Goal: Task Accomplishment & Management: Use online tool/utility

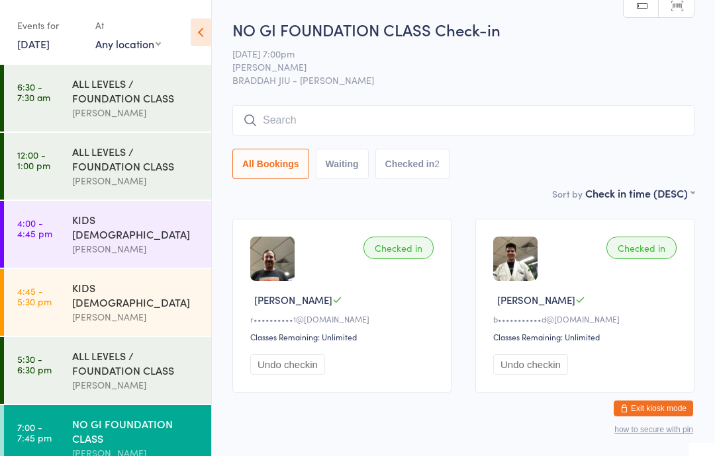
scroll to position [3, 0]
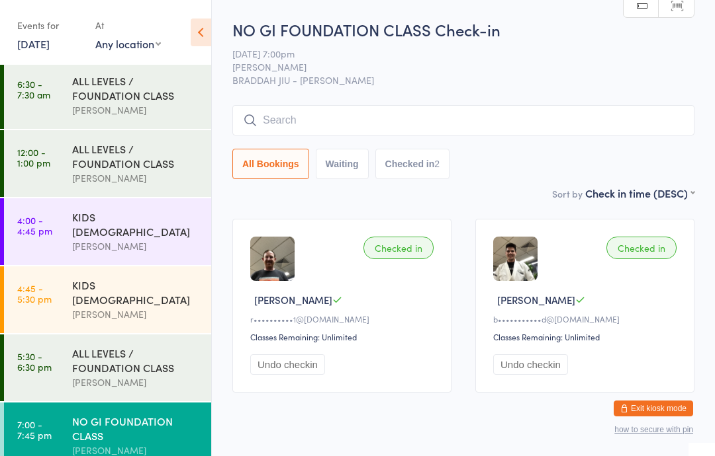
click at [378, 128] on input "search" at bounding box center [463, 120] width 462 height 30
click at [193, 23] on icon at bounding box center [201, 33] width 21 height 28
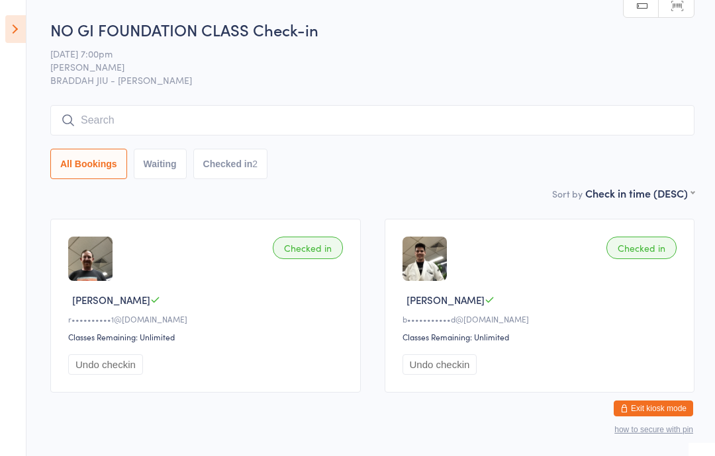
click at [10, 25] on icon at bounding box center [15, 29] width 21 height 28
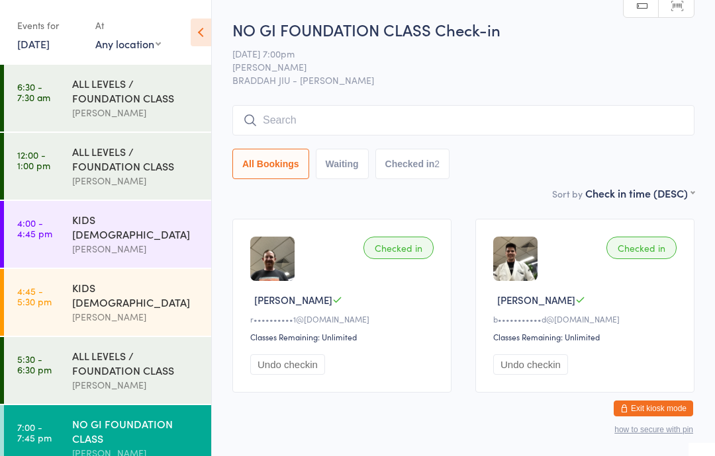
scroll to position [0, 0]
click at [50, 46] on link "[DATE]" at bounding box center [33, 43] width 32 height 15
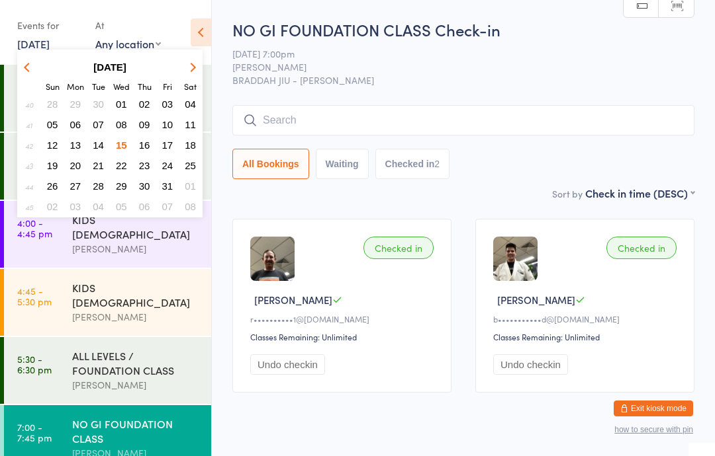
click at [144, 142] on span "16" at bounding box center [144, 145] width 11 height 11
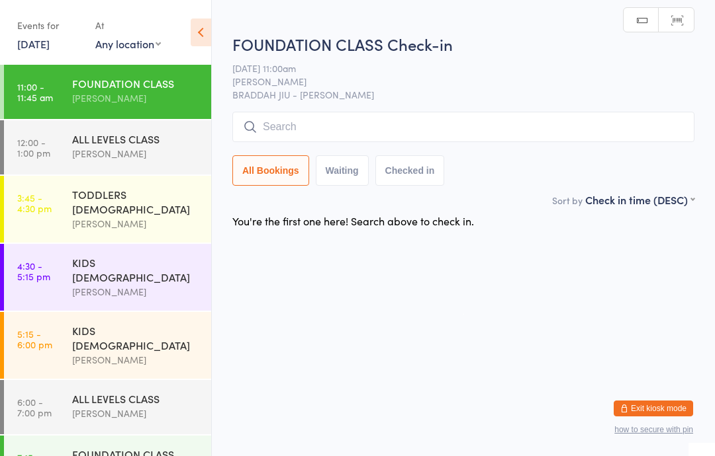
click at [161, 90] on div "FOUNDATION CLASS" at bounding box center [136, 83] width 128 height 15
click at [402, 121] on input "search" at bounding box center [463, 127] width 462 height 30
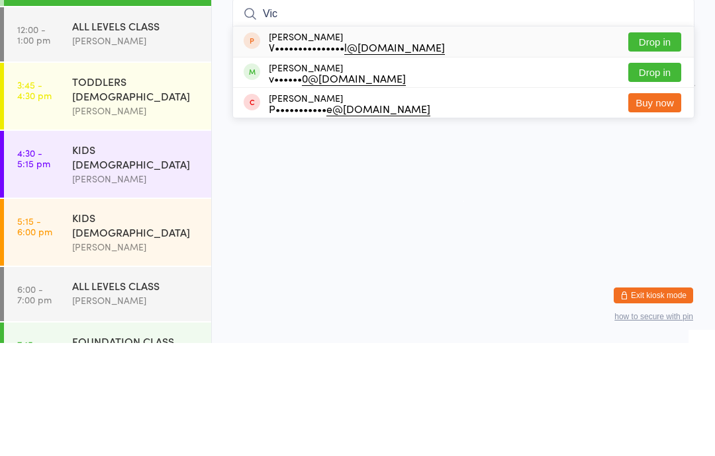
type input "Vic"
click at [672, 176] on button "Drop in" at bounding box center [654, 185] width 53 height 19
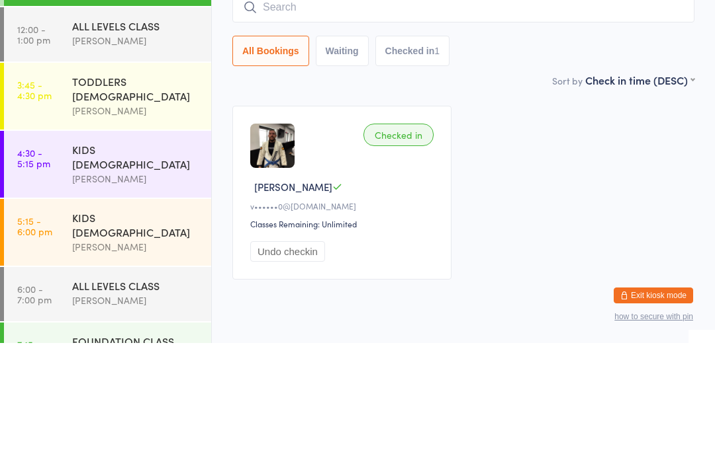
click at [144, 132] on div "ALL LEVELS CLASS" at bounding box center [136, 139] width 128 height 15
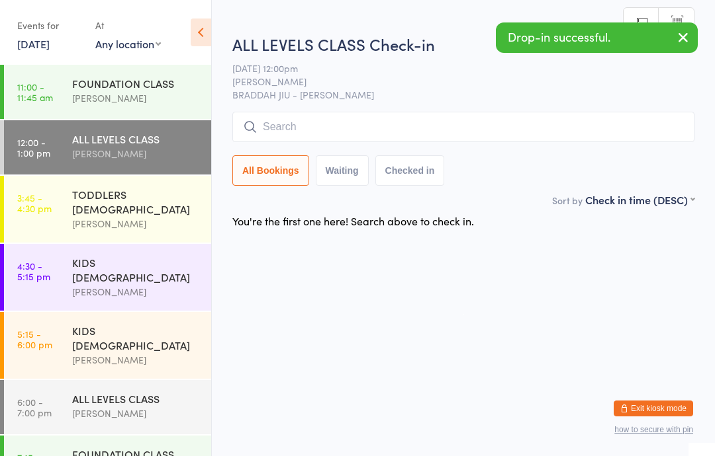
click at [420, 123] on input "search" at bounding box center [463, 127] width 462 height 30
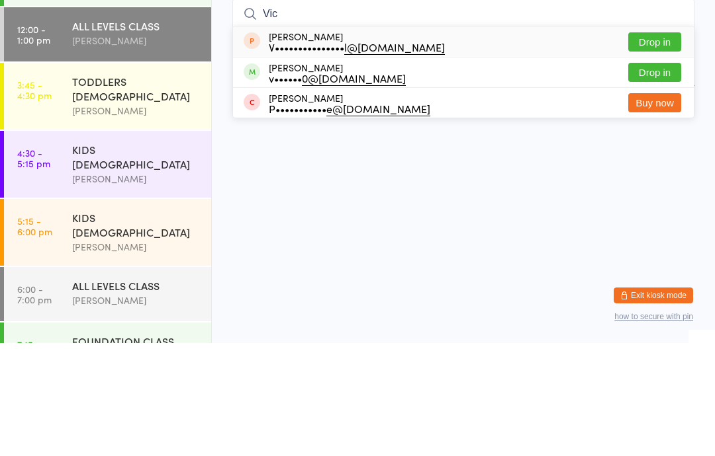
type input "Vic"
click at [657, 176] on button "Drop in" at bounding box center [654, 185] width 53 height 19
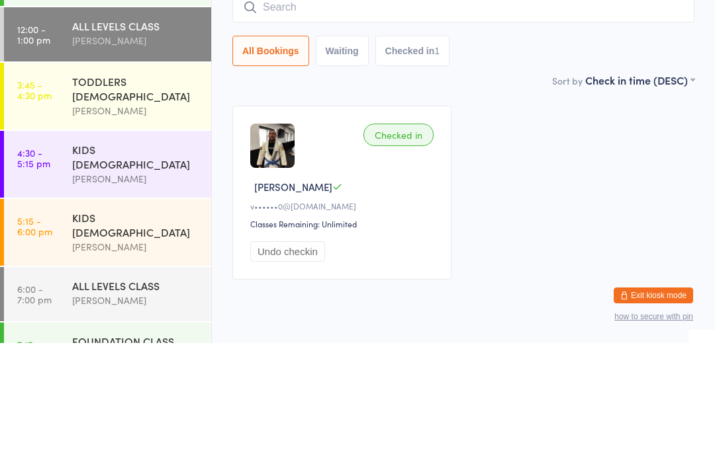
click at [131, 132] on div "ALL LEVELS CLASS" at bounding box center [136, 139] width 128 height 15
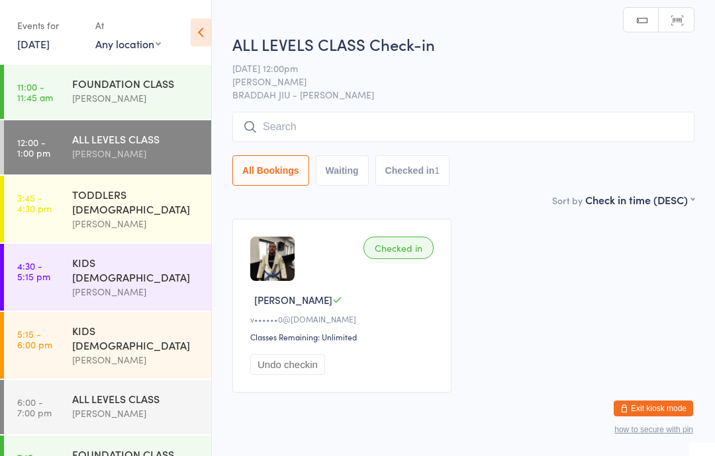
click at [123, 83] on div "FOUNDATION CLASS" at bounding box center [136, 83] width 128 height 15
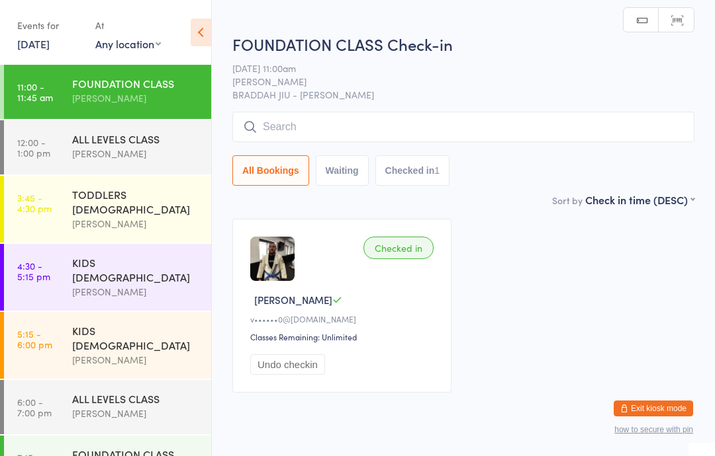
click at [294, 123] on input "search" at bounding box center [463, 127] width 462 height 30
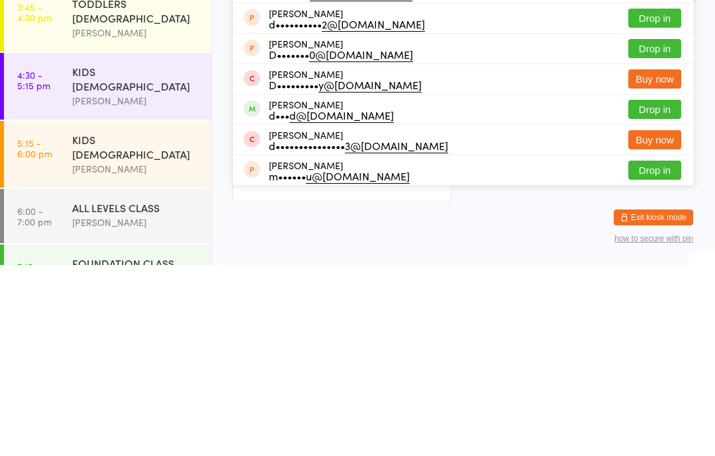
type input "Davi"
click at [656, 291] on button "Drop in" at bounding box center [654, 300] width 53 height 19
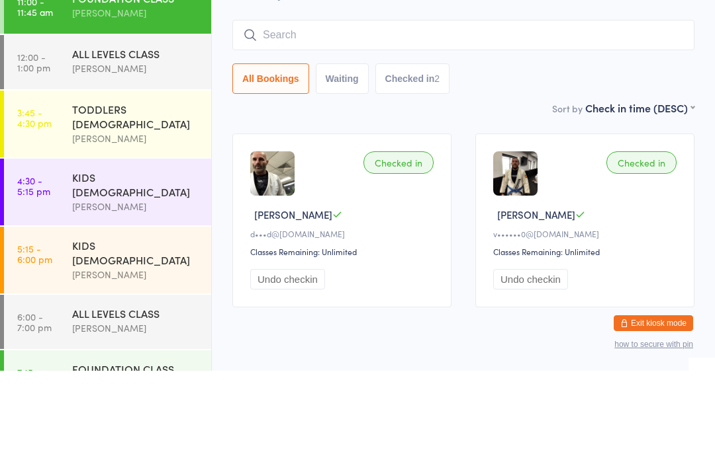
click at [133, 146] on div "[PERSON_NAME]" at bounding box center [136, 153] width 128 height 15
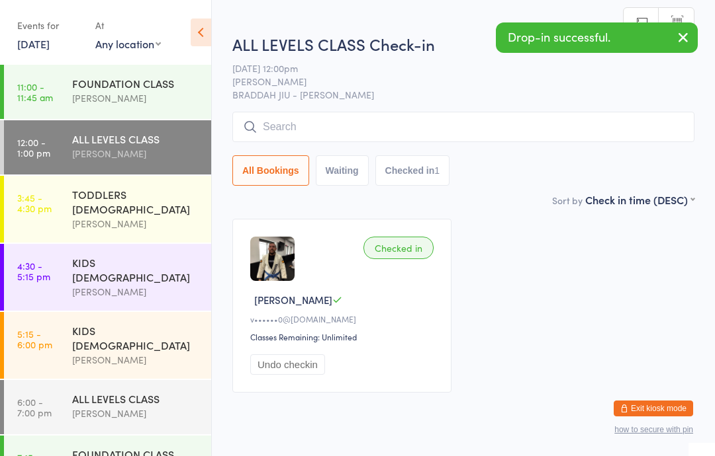
click at [290, 125] on input "search" at bounding box center [463, 127] width 462 height 30
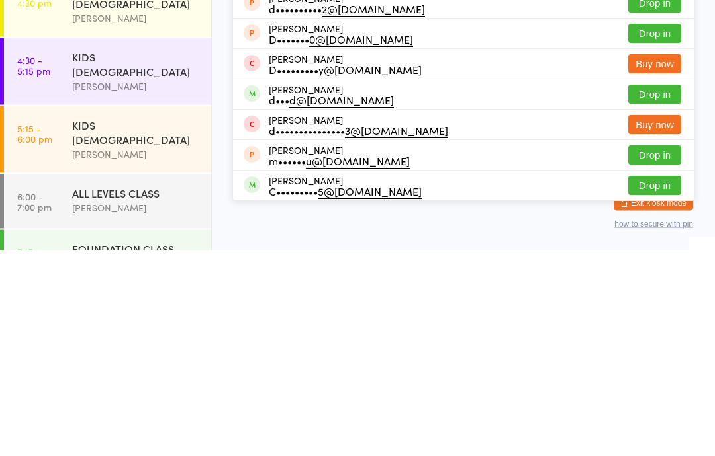
type input "Dav"
click at [661, 291] on button "Drop in" at bounding box center [654, 300] width 53 height 19
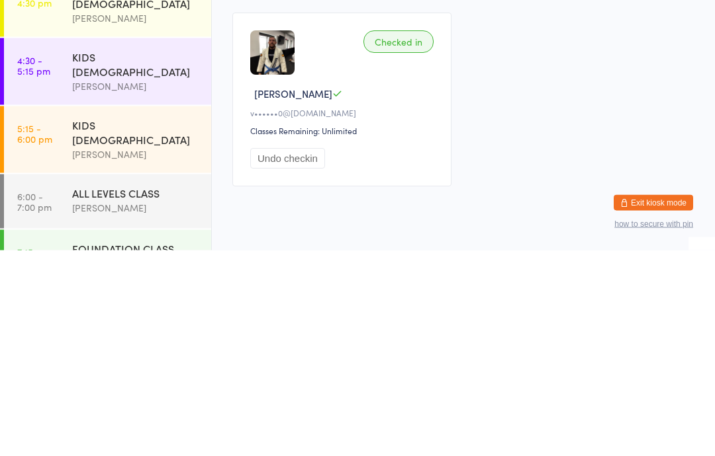
scroll to position [44, 0]
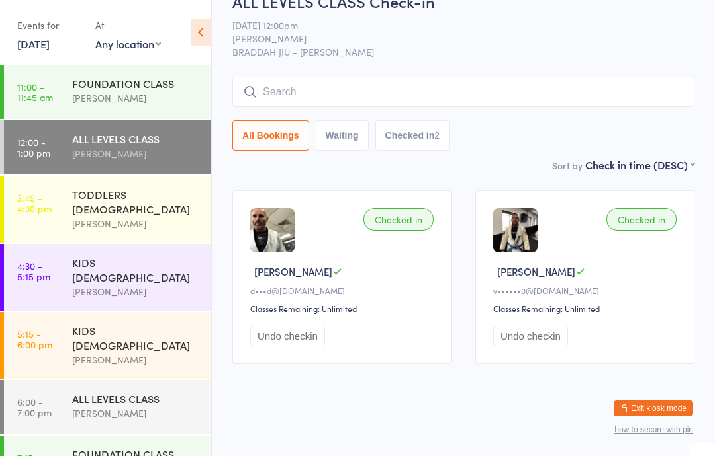
click at [104, 89] on div "FOUNDATION CLASS" at bounding box center [136, 83] width 128 height 15
